Goal: Task Accomplishment & Management: Manage account settings

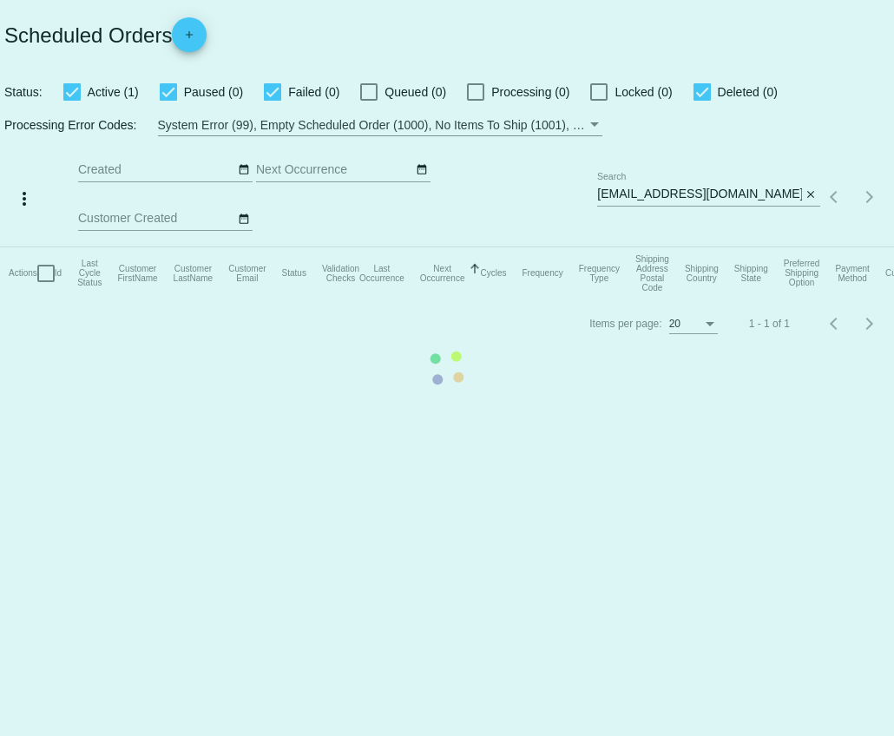
click at [750, 247] on mat-table "Actions Id Last Cycle Status Customer FirstName Customer LastName Customer Emai…" at bounding box center [447, 273] width 894 height 52
click at [748, 247] on mat-table "Actions Id Last Cycle Status Customer FirstName Customer LastName Customer Emai…" at bounding box center [447, 273] width 894 height 52
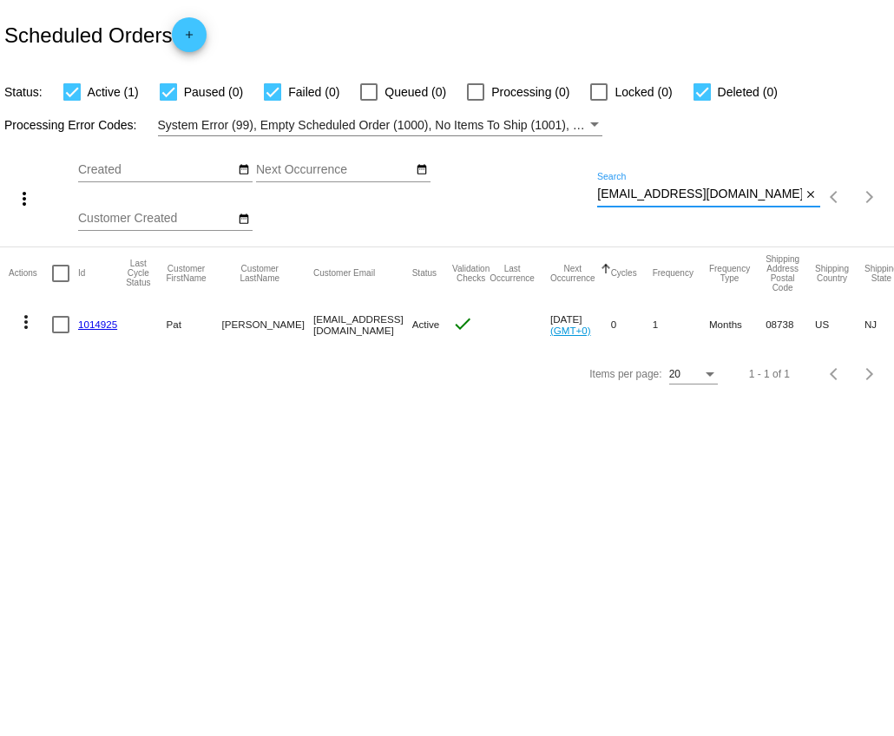
drag, startPoint x: 746, startPoint y: 200, endPoint x: 570, endPoint y: 193, distance: 176.2
click at [570, 193] on div "more_vert Sep Jan Feb Mar [DATE]" at bounding box center [447, 191] width 894 height 110
paste input "[EMAIL_ADDRESS][DOMAIN_NAME]"
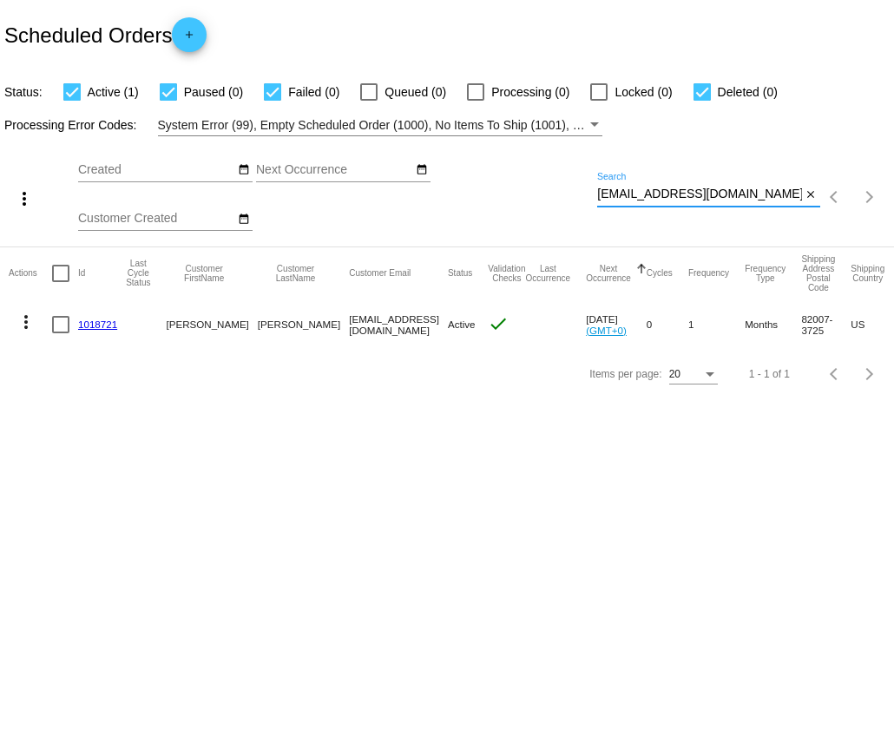
type input "[EMAIL_ADDRESS][DOMAIN_NAME]"
click at [97, 325] on link "1018721" at bounding box center [97, 323] width 39 height 11
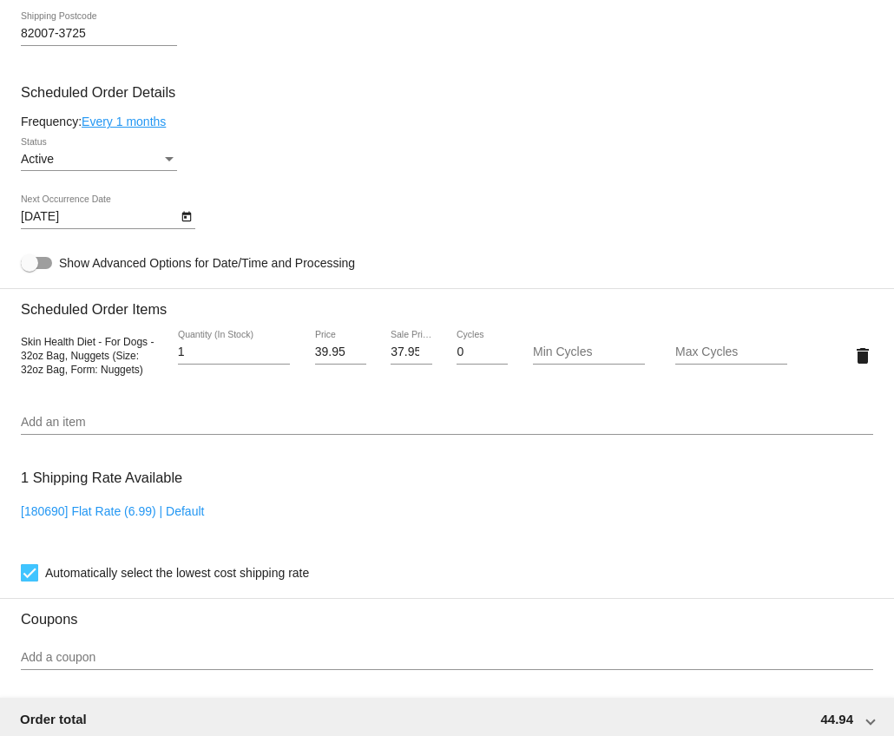
scroll to position [811, 0]
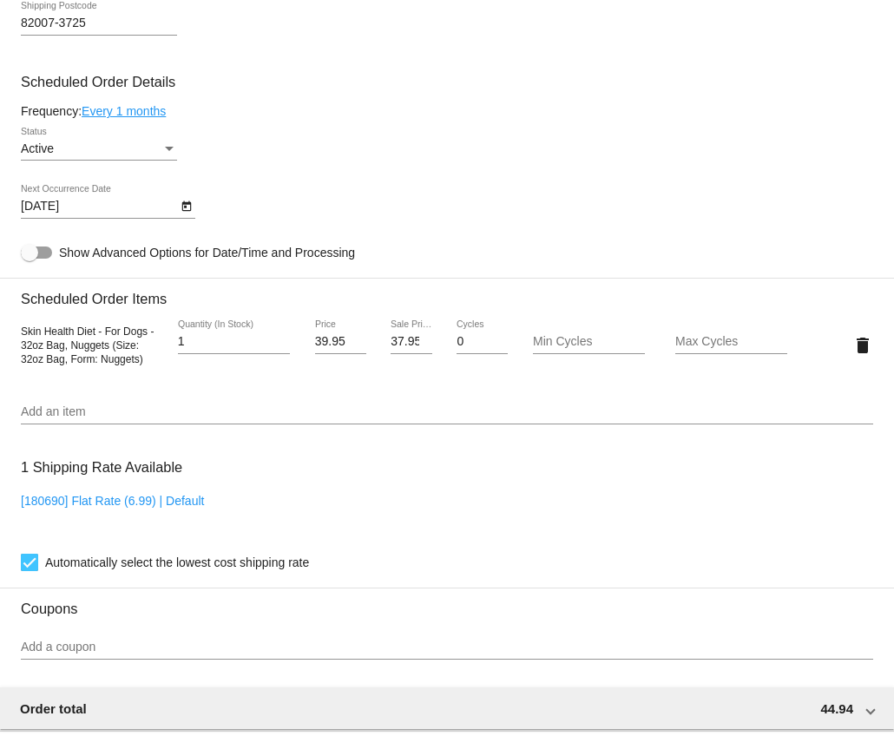
click at [283, 278] on mat-divider at bounding box center [447, 278] width 894 height 1
type input "2"
click at [282, 348] on input "2" at bounding box center [234, 342] width 112 height 14
click at [151, 115] on link "Every 1 months" at bounding box center [124, 111] width 84 height 14
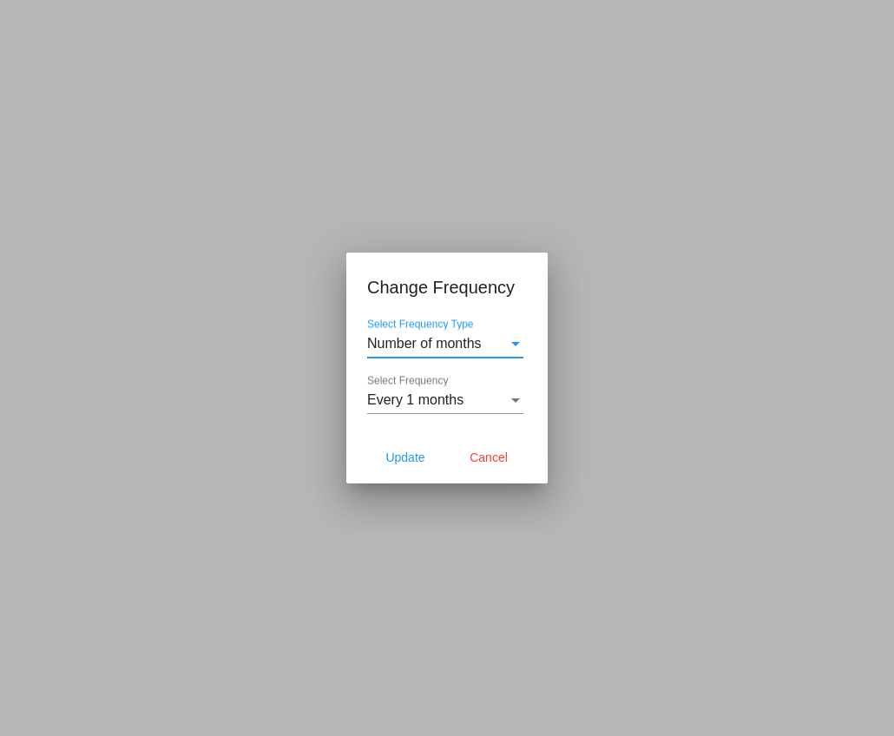
click at [417, 341] on span "Number of months" at bounding box center [424, 343] width 115 height 15
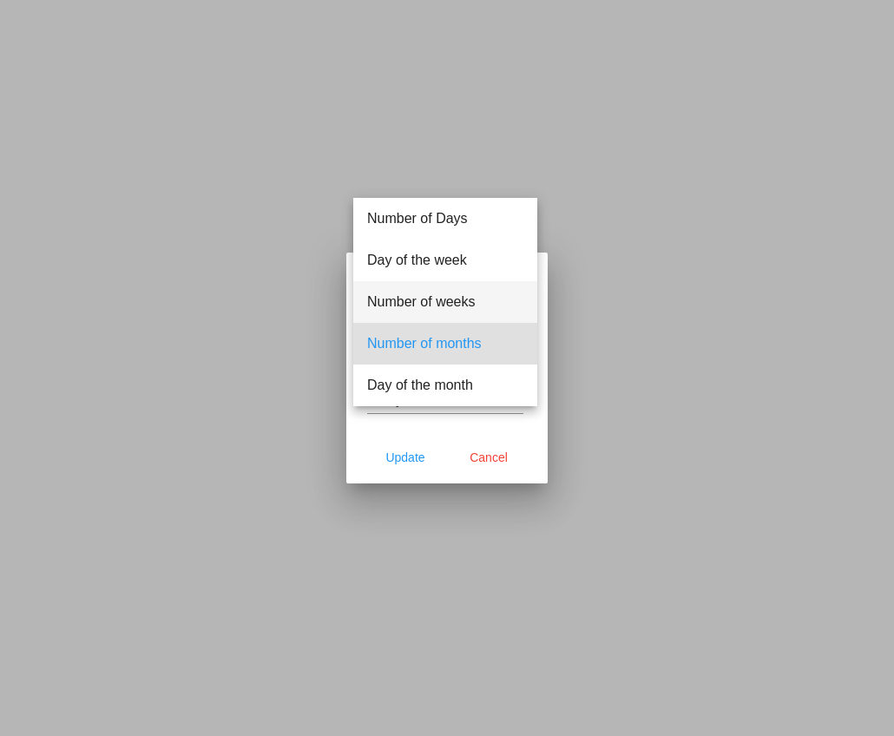
click at [422, 304] on span "Number of weeks" at bounding box center [445, 302] width 156 height 42
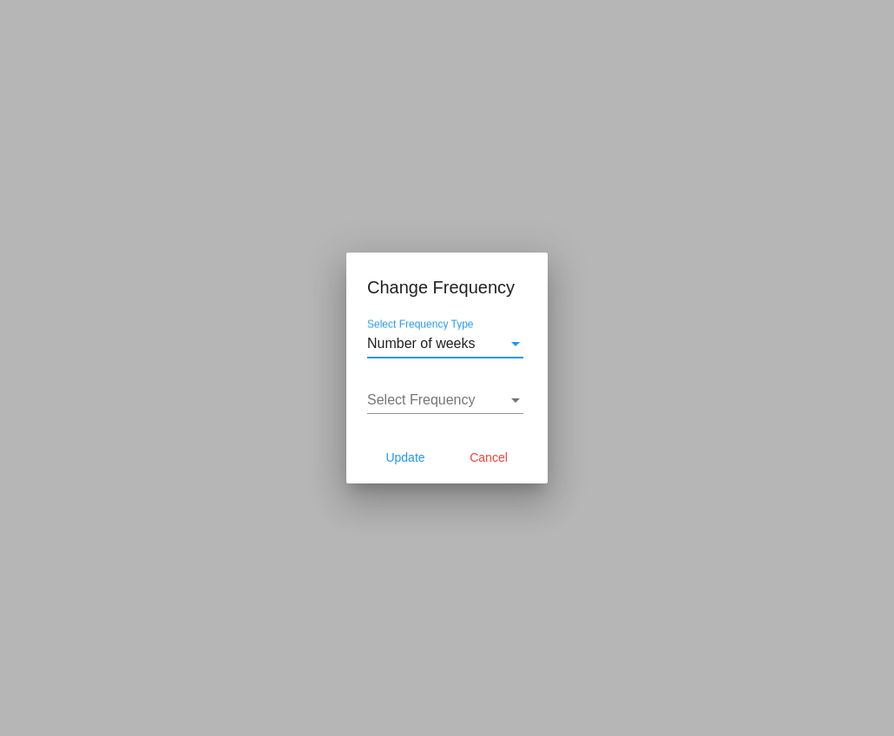
click at [443, 395] on span "Select Frequency" at bounding box center [421, 399] width 108 height 15
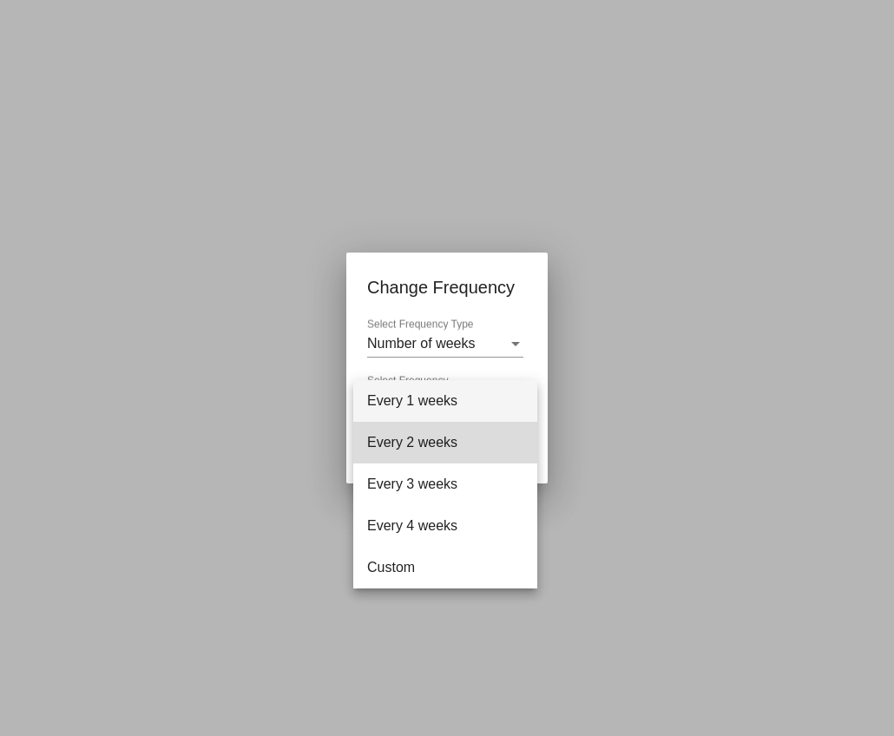
click at [420, 438] on span "Every 2 weeks" at bounding box center [445, 443] width 156 height 42
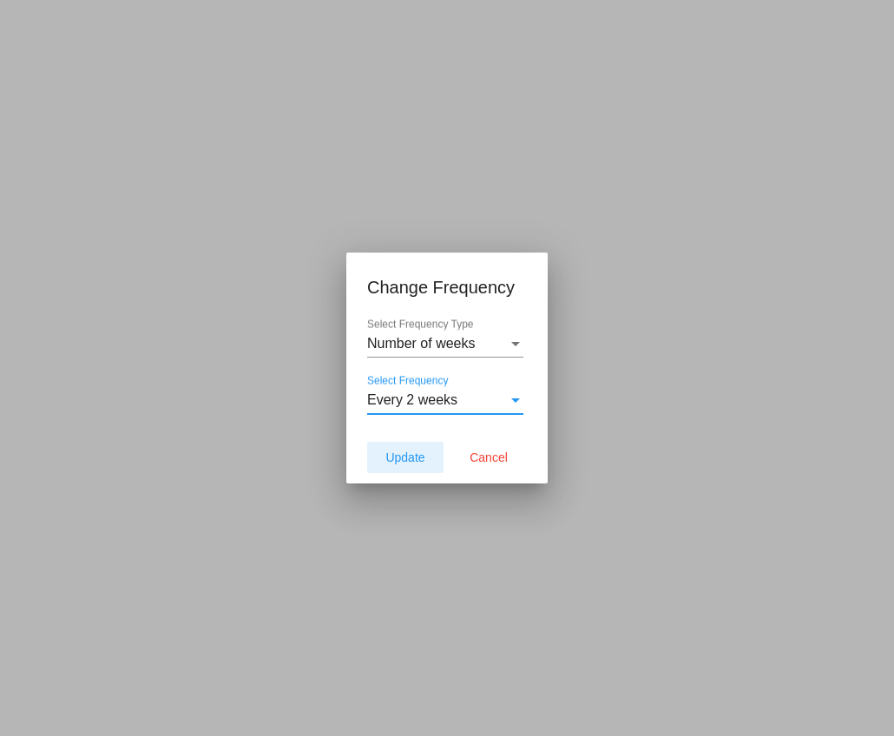
click at [412, 464] on button "Update" at bounding box center [405, 457] width 76 height 31
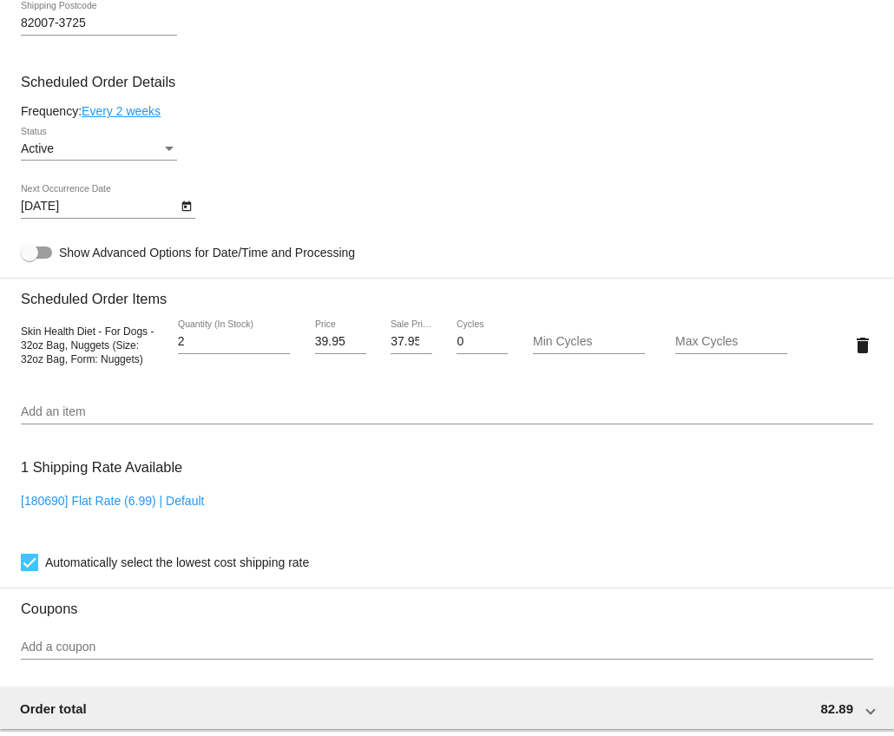
type input "[DATE]"
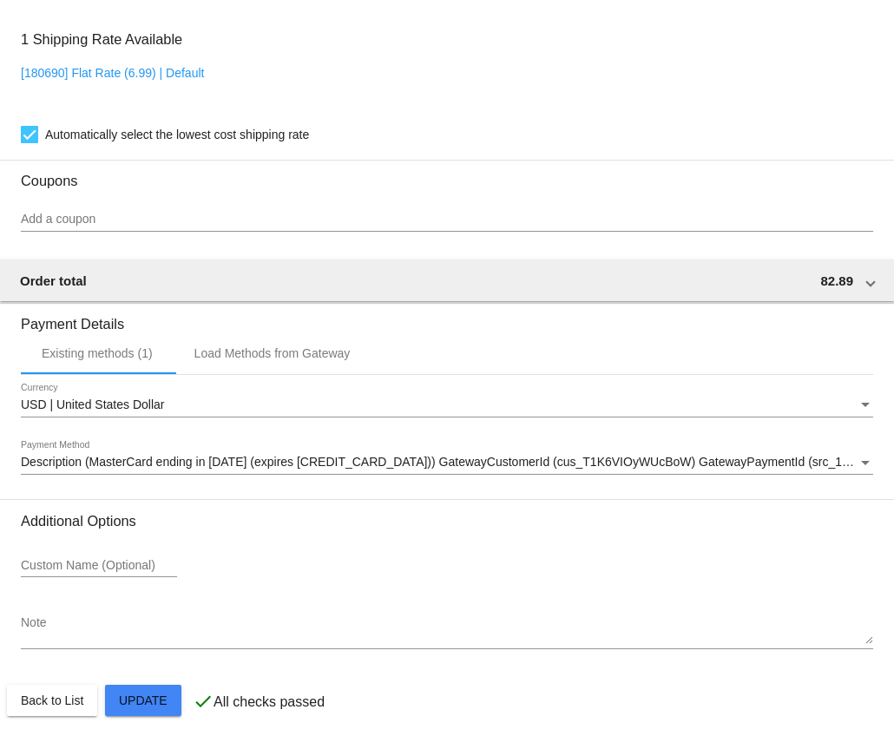
scroll to position [1261, 0]
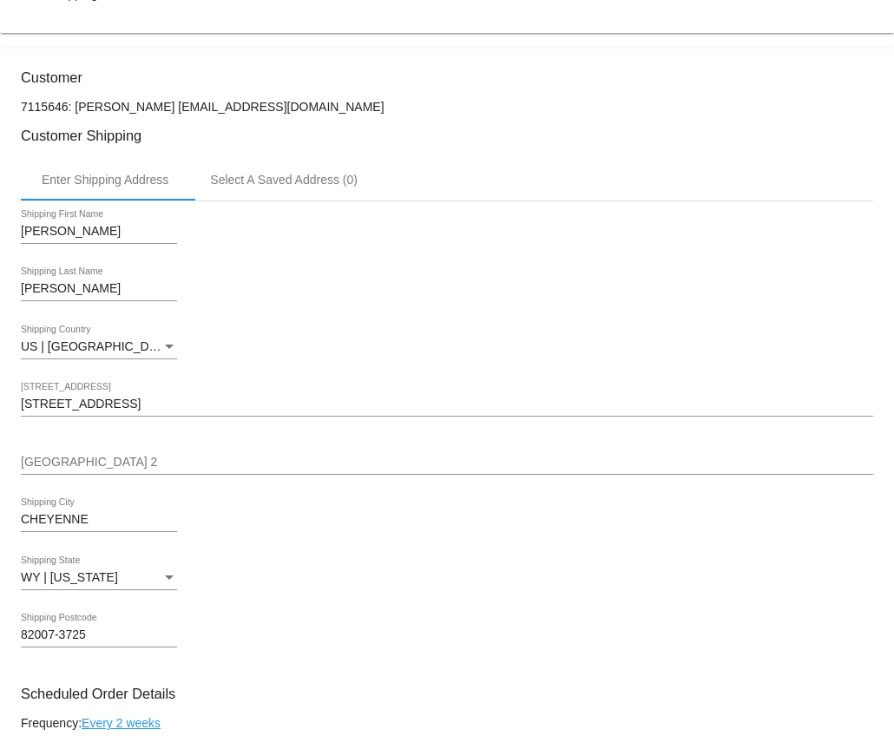
scroll to position [0, 0]
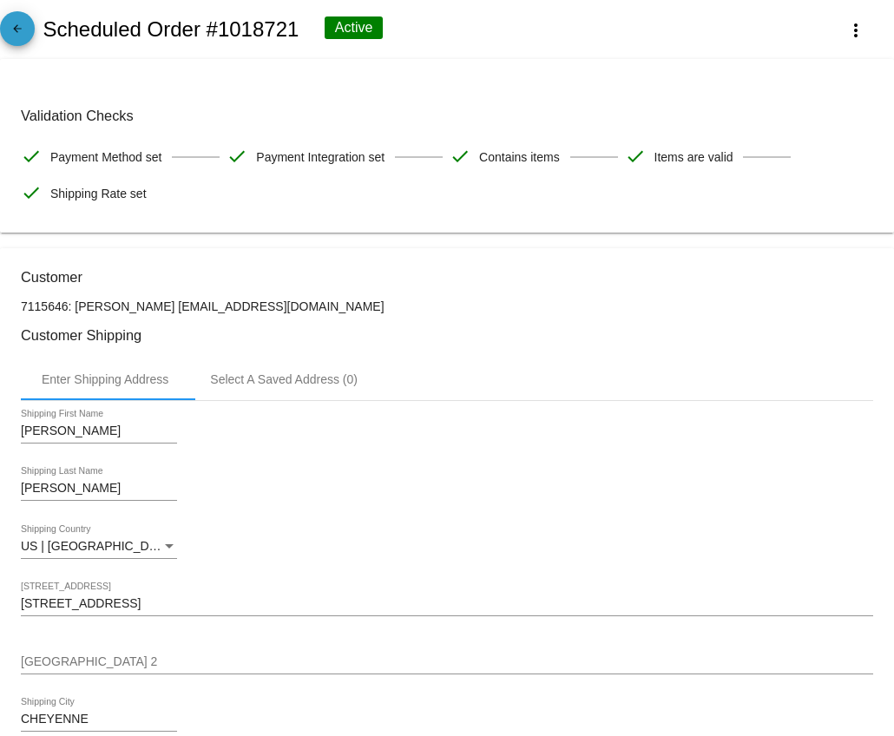
click at [22, 48] on span "arrow_back" at bounding box center [17, 32] width 21 height 43
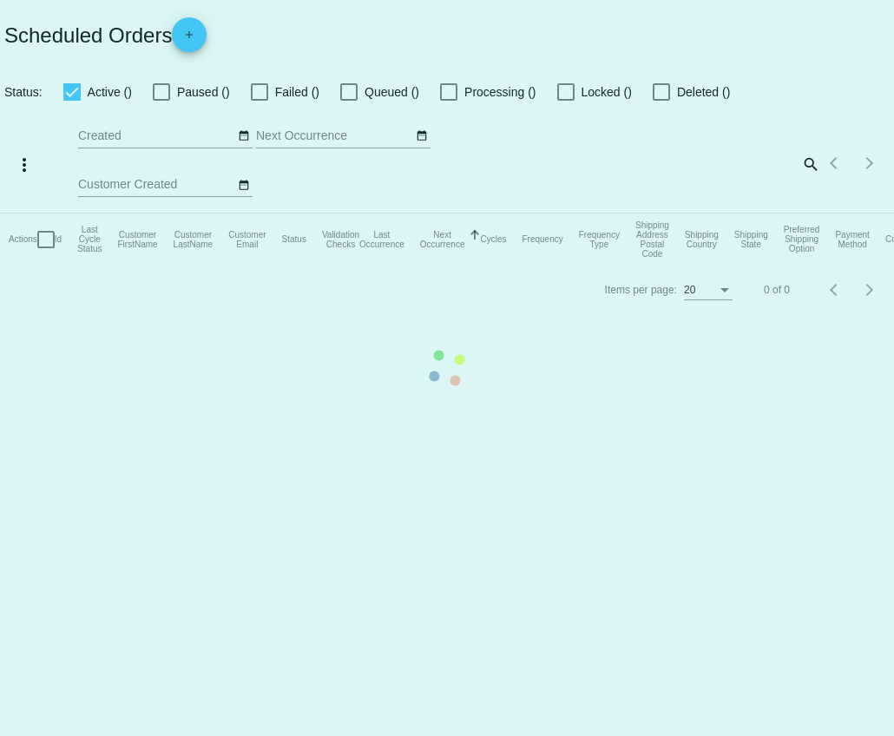
checkbox input "true"
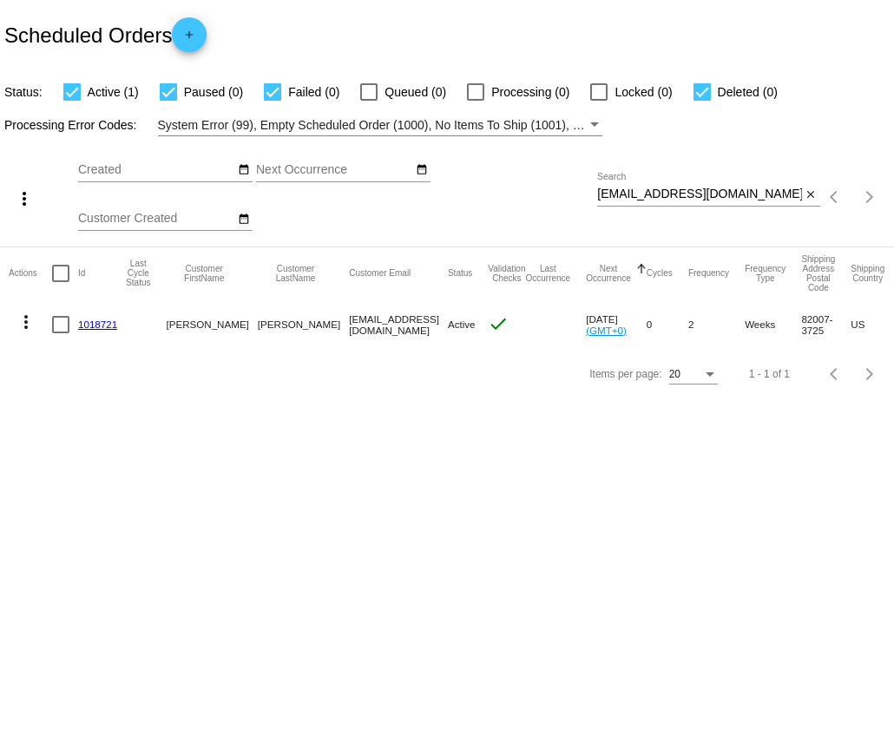
click at [18, 324] on mat-icon "more_vert" at bounding box center [26, 321] width 21 height 21
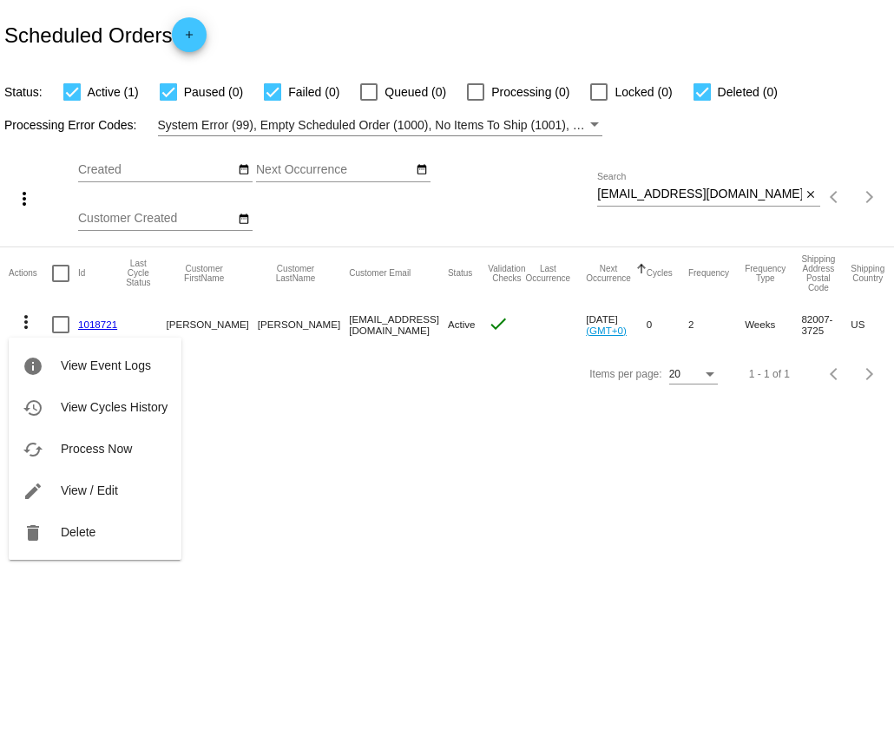
click at [92, 450] on span "Process Now" at bounding box center [96, 449] width 71 height 14
